Goal: Transaction & Acquisition: Subscribe to service/newsletter

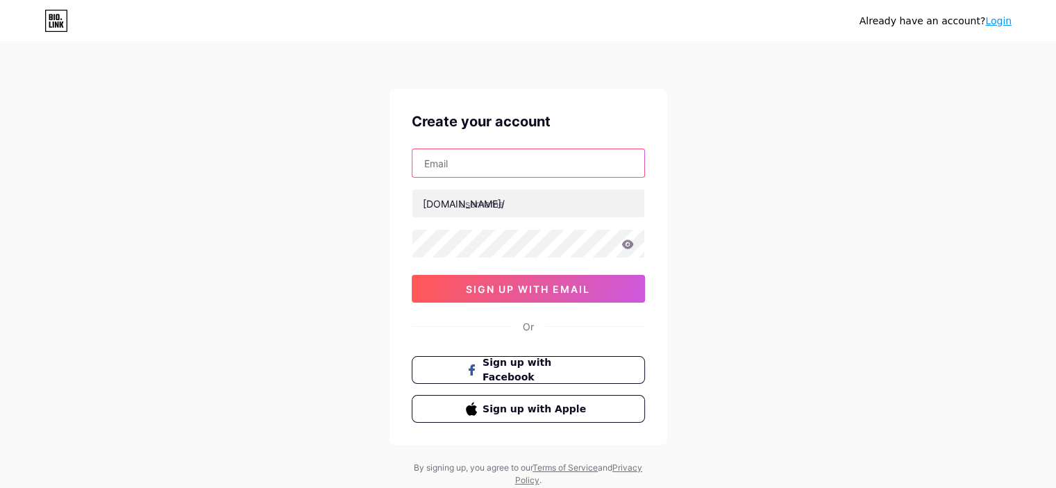
click at [439, 166] on input "text" at bounding box center [528, 163] width 232 height 28
paste input "[EMAIL_ADDRESS][DOMAIN_NAME]"
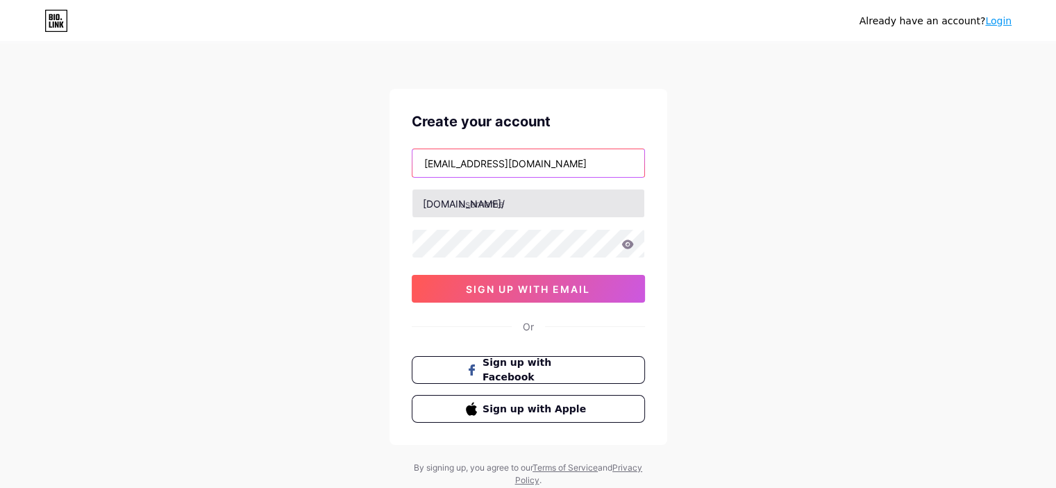
type input "[EMAIL_ADDRESS][DOMAIN_NAME]"
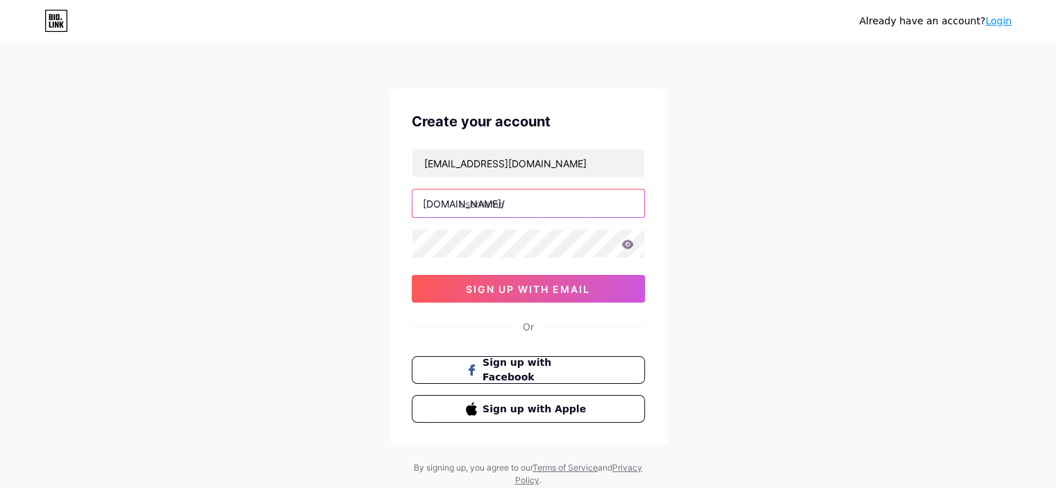
click at [510, 198] on input "text" at bounding box center [528, 203] width 232 height 28
type input "s"
type input "smmoosar"
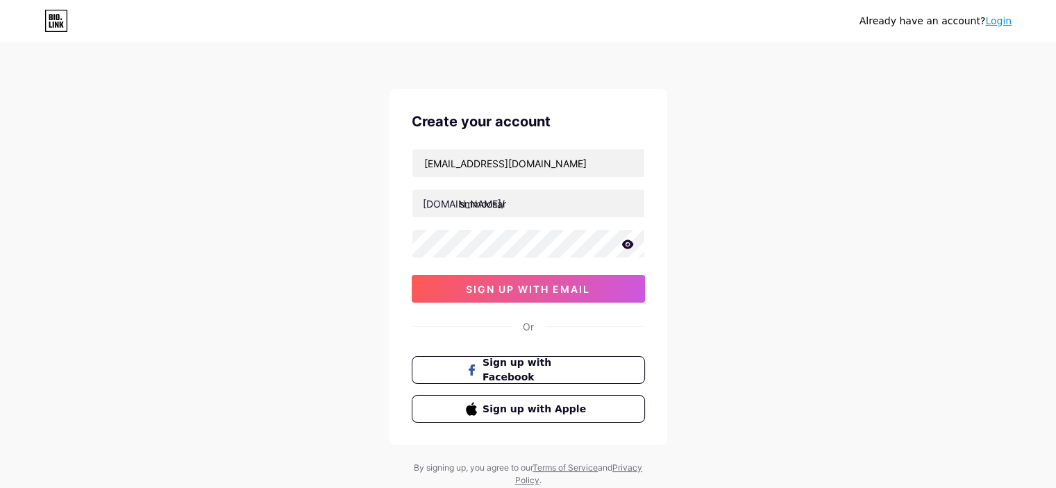
click at [630, 243] on icon at bounding box center [627, 243] width 12 height 9
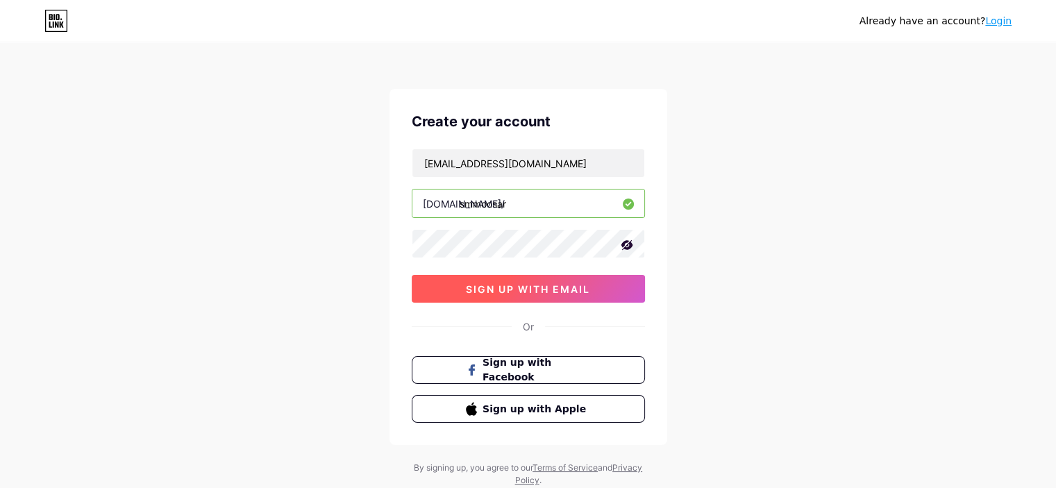
click at [466, 292] on span "sign up with email" at bounding box center [528, 289] width 124 height 12
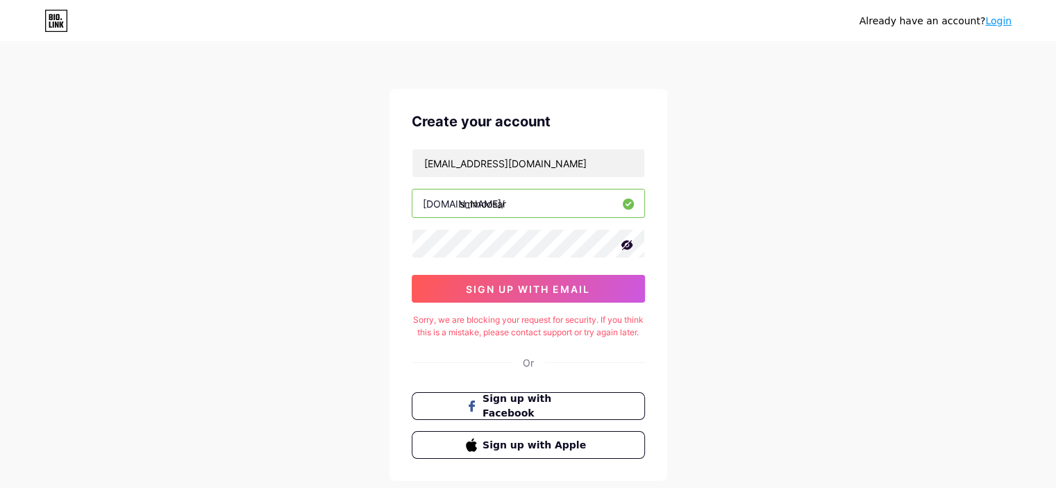
click at [521, 432] on div "Sign up with Facebook Sign up with Apple" at bounding box center [528, 425] width 233 height 67
click at [491, 410] on span "Sign up with Facebook" at bounding box center [536, 406] width 109 height 30
